Goal: Task Accomplishment & Management: Manage account settings

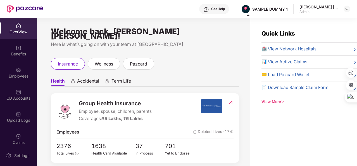
click at [26, 29] on div "OverView" at bounding box center [18, 32] width 37 height 6
click at [346, 10] on img at bounding box center [347, 9] width 4 height 4
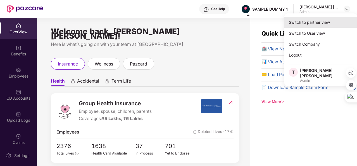
click at [324, 24] on div "Switch to partner view" at bounding box center [320, 22] width 73 height 11
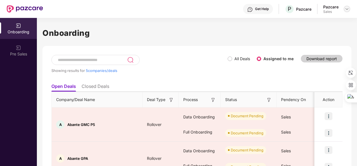
click at [348, 7] on img at bounding box center [347, 9] width 4 height 4
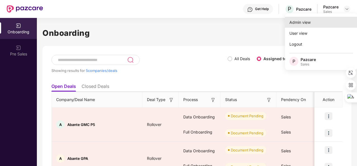
click at [304, 25] on div "Admin view" at bounding box center [321, 22] width 73 height 11
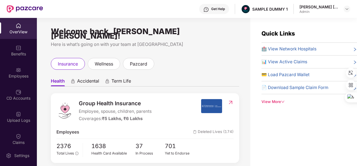
click at [281, 101] on icon "down" at bounding box center [283, 102] width 4 height 4
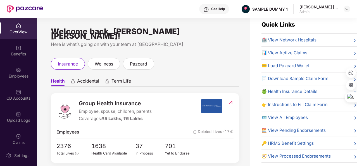
scroll to position [18, 0]
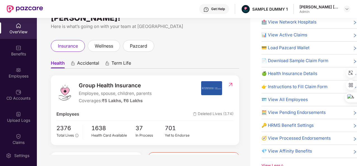
click at [288, 122] on span "🔑 HRMS Benefit Settings" at bounding box center [287, 125] width 52 height 7
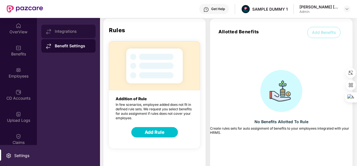
click at [63, 33] on div "Integrations" at bounding box center [73, 31] width 36 height 4
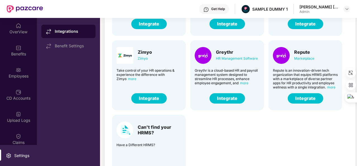
scroll to position [138, 0]
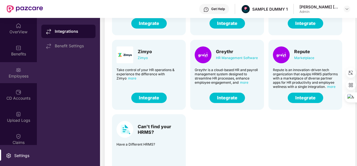
click at [31, 78] on div "Employees" at bounding box center [18, 76] width 37 height 6
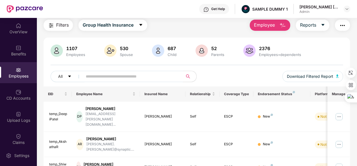
scroll to position [0, 0]
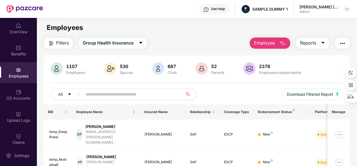
click at [282, 43] on img "button" at bounding box center [282, 43] width 7 height 7
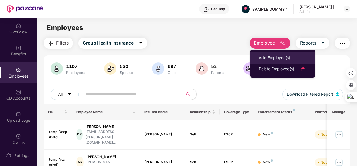
click at [286, 61] on li "Add Employee(s)" at bounding box center [282, 57] width 65 height 11
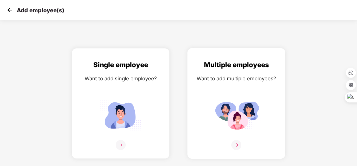
click at [269, 77] on div "Want to add multiple employees?" at bounding box center [236, 78] width 86 height 8
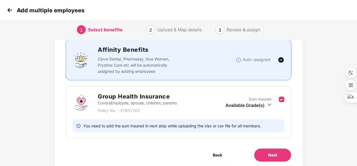
scroll to position [39, 0]
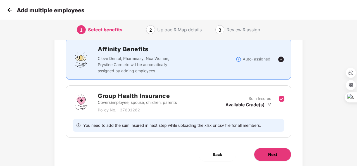
click at [280, 152] on button "Next" at bounding box center [272, 153] width 37 height 13
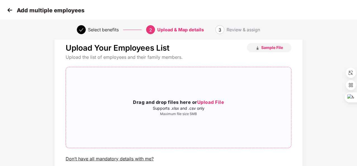
scroll to position [15, 0]
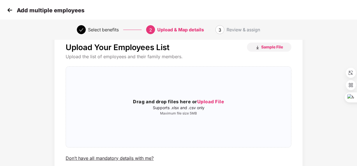
click at [12, 10] on img at bounding box center [10, 10] width 8 height 8
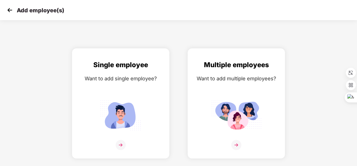
click at [12, 10] on img at bounding box center [10, 10] width 8 height 8
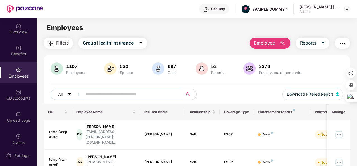
click at [347, 43] on button "button" at bounding box center [342, 42] width 15 height 11
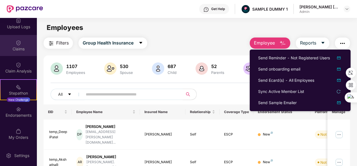
scroll to position [95, 0]
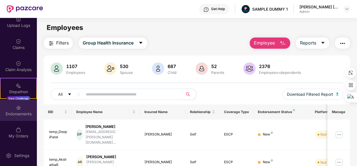
click at [25, 113] on div "Endorsements" at bounding box center [18, 114] width 37 height 6
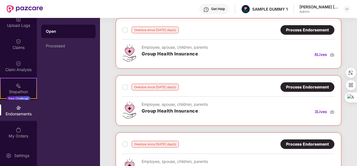
scroll to position [31, 0]
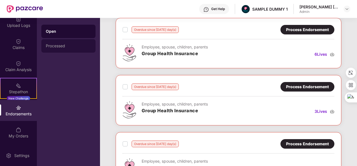
click at [84, 48] on div "Processed" at bounding box center [68, 45] width 54 height 13
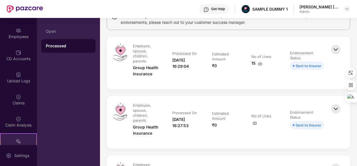
scroll to position [0, 0]
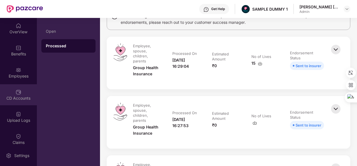
click at [23, 92] on div "CD Accounts" at bounding box center [18, 94] width 37 height 21
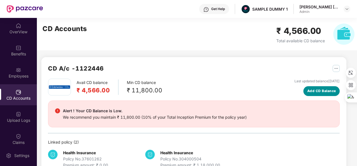
click at [317, 94] on button "Add CD Balance" at bounding box center [321, 91] width 36 height 10
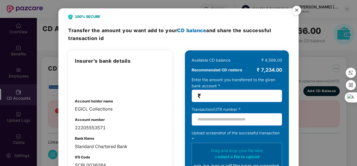
click at [310, 66] on div "100% SECURE Transfer the amount you want add to your CD balance and share the s…" at bounding box center [178, 83] width 357 height 166
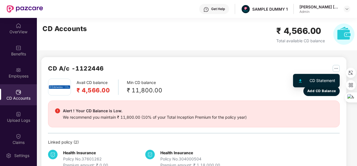
click at [337, 70] on img "button" at bounding box center [336, 68] width 7 height 7
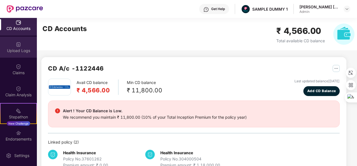
scroll to position [110, 0]
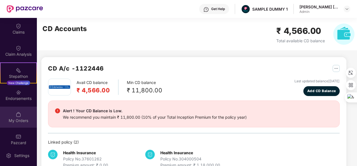
click at [33, 119] on div "My Orders" at bounding box center [18, 121] width 37 height 6
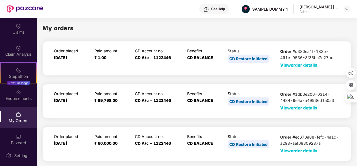
click at [304, 65] on span "View order details" at bounding box center [298, 64] width 37 height 5
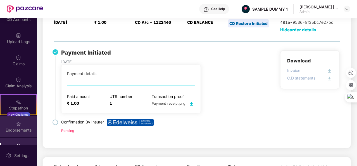
scroll to position [78, 0]
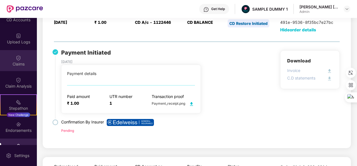
click at [25, 65] on div "Claims" at bounding box center [18, 64] width 37 height 6
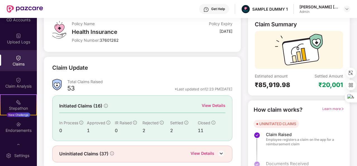
scroll to position [52, 0]
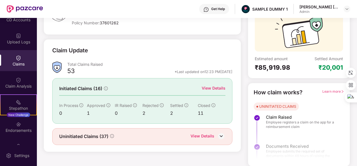
click at [215, 86] on div "View Details" at bounding box center [214, 88] width 24 height 6
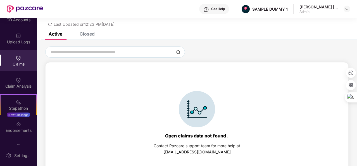
scroll to position [0, 0]
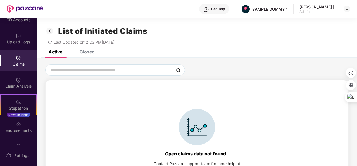
click at [90, 49] on div "List of Initiated Claims Last Updated on 12:23 PM[DATE]" at bounding box center [197, 34] width 320 height 32
click at [90, 53] on div "Closed" at bounding box center [87, 52] width 15 height 6
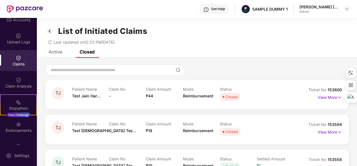
click at [50, 32] on img at bounding box center [49, 30] width 9 height 9
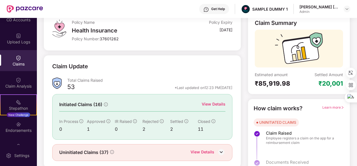
scroll to position [52, 0]
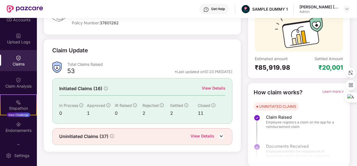
click at [206, 135] on div "View Details" at bounding box center [202, 136] width 24 height 7
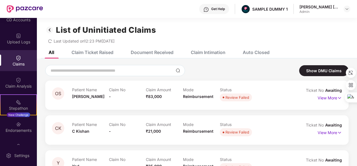
scroll to position [0, 0]
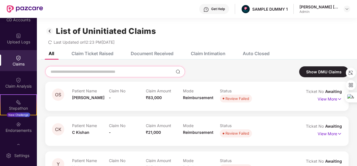
click at [130, 70] on input at bounding box center [111, 72] width 123 height 6
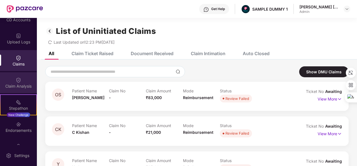
click at [22, 72] on div "Claim Analysis" at bounding box center [18, 82] width 37 height 21
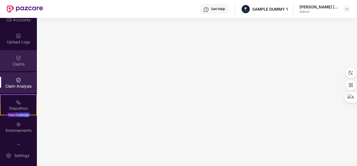
click at [25, 56] on div "Claims" at bounding box center [18, 60] width 37 height 21
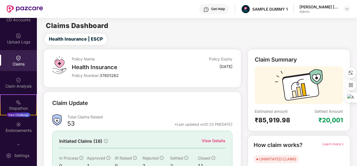
click at [26, 67] on div "Claims" at bounding box center [18, 60] width 37 height 21
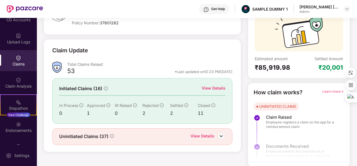
click at [222, 89] on div "View Details" at bounding box center [214, 88] width 24 height 6
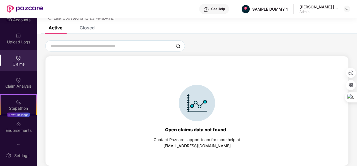
scroll to position [0, 0]
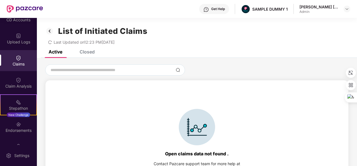
click at [85, 52] on div "Closed" at bounding box center [87, 52] width 15 height 6
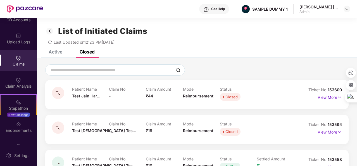
click at [49, 32] on img at bounding box center [49, 30] width 9 height 9
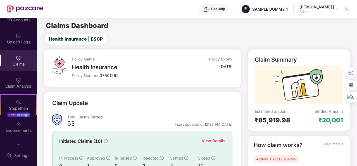
scroll to position [52, 0]
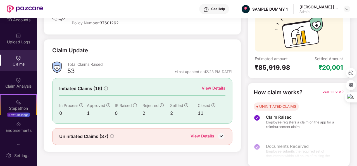
click at [203, 137] on div "View Details" at bounding box center [202, 136] width 24 height 7
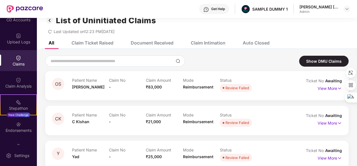
scroll to position [0, 0]
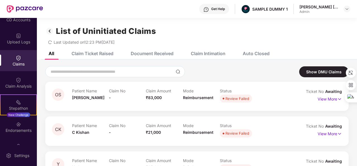
click at [102, 54] on div "Claim Ticket Raised" at bounding box center [92, 54] width 42 height 6
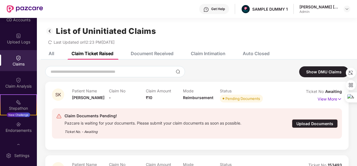
click at [148, 52] on div "Document Received" at bounding box center [152, 54] width 43 height 6
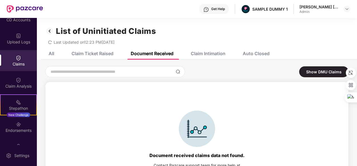
click at [211, 51] on div "Claim Intimation" at bounding box center [208, 54] width 35 height 6
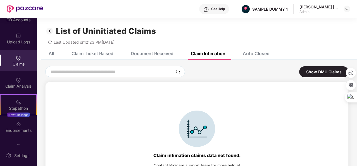
click at [267, 57] on div "Auto Closed" at bounding box center [251, 53] width 35 height 12
